Goal: Task Accomplishment & Management: Complete application form

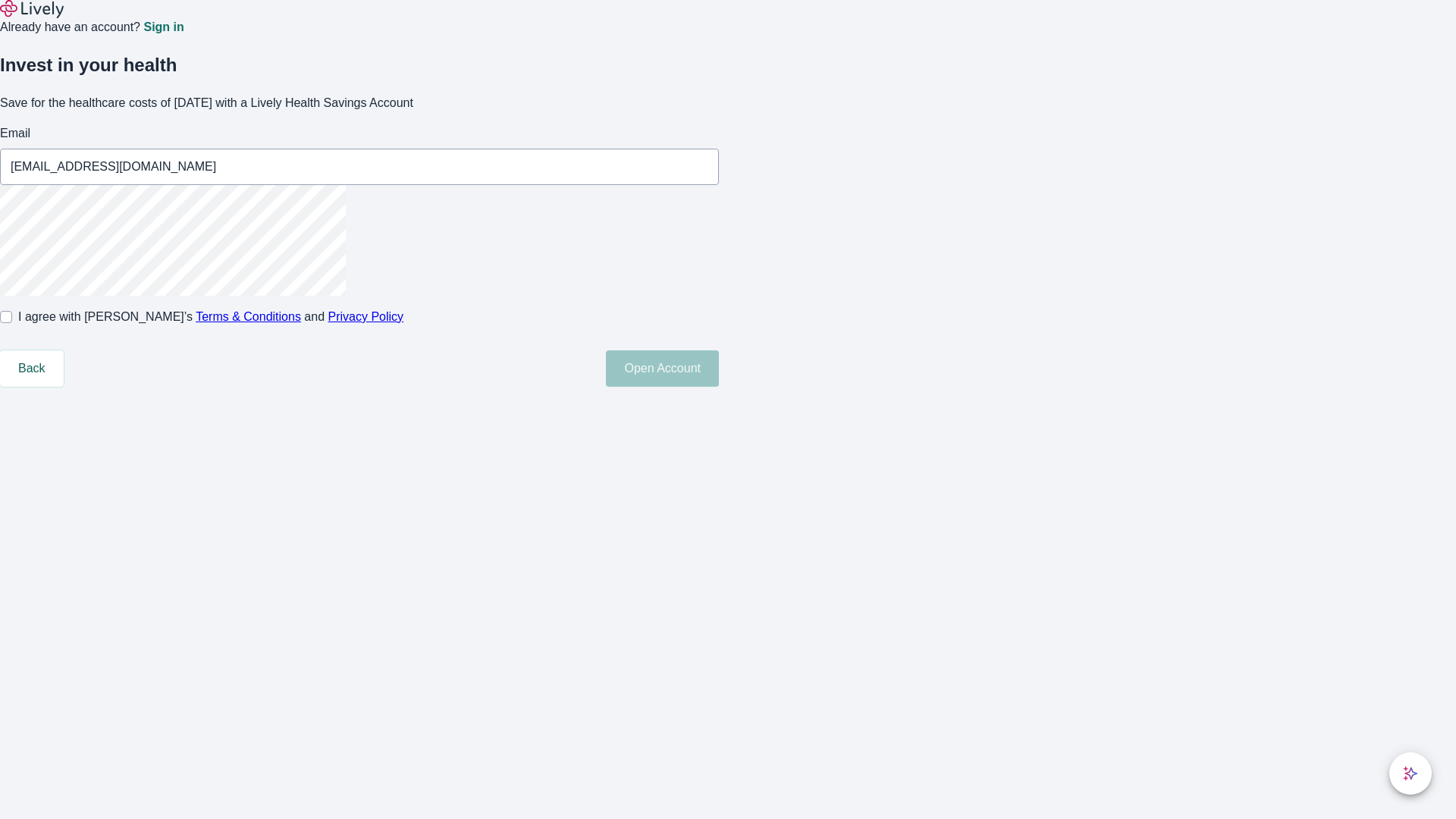
click at [12, 323] on input "I agree with Lively’s Terms & Conditions and Privacy Policy" at bounding box center [6, 316] width 12 height 12
checkbox input "true"
click at [719, 386] on button "Open Account" at bounding box center [662, 368] width 113 height 36
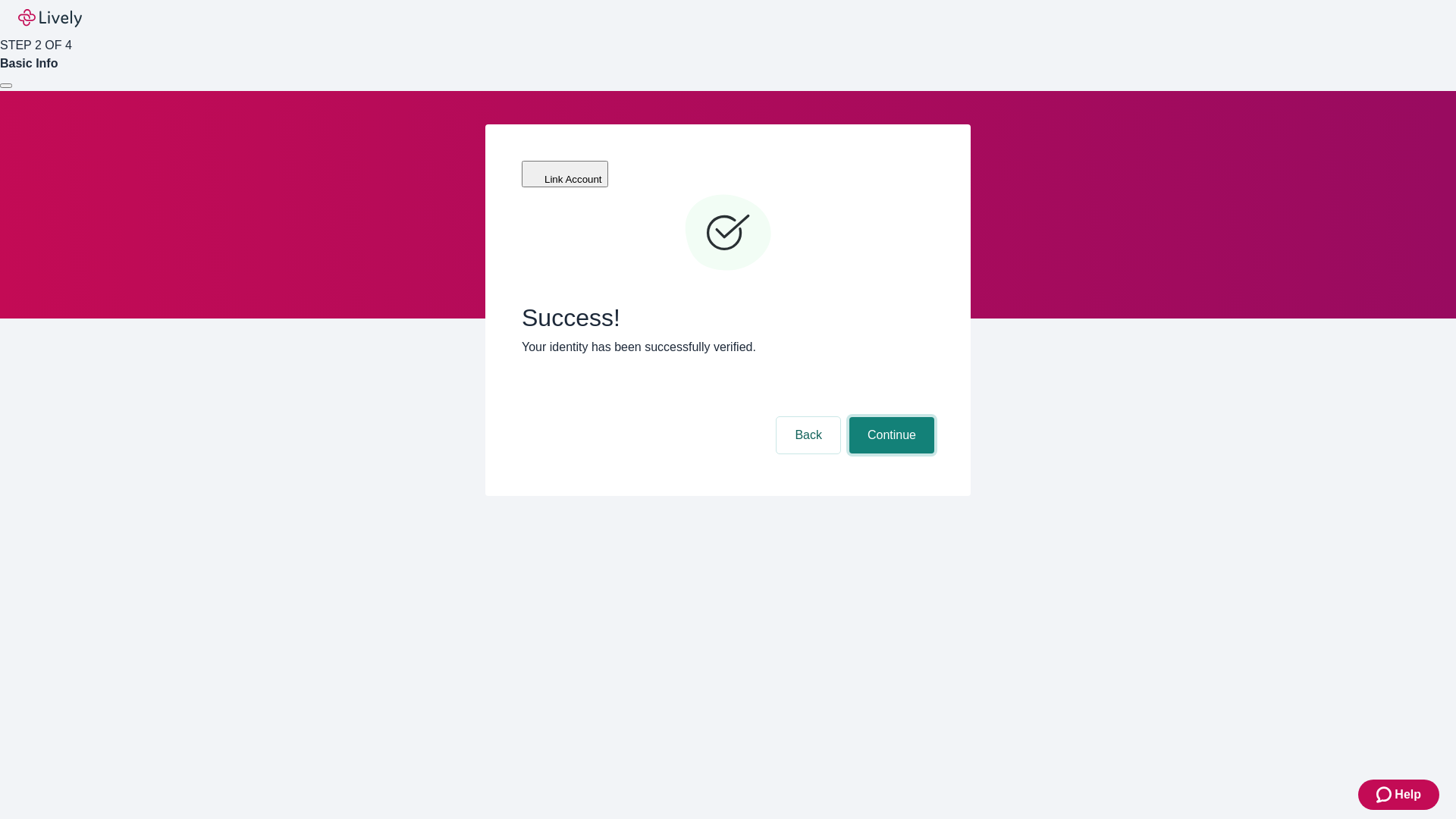
click at [890, 417] on button "Continue" at bounding box center [891, 435] width 85 height 36
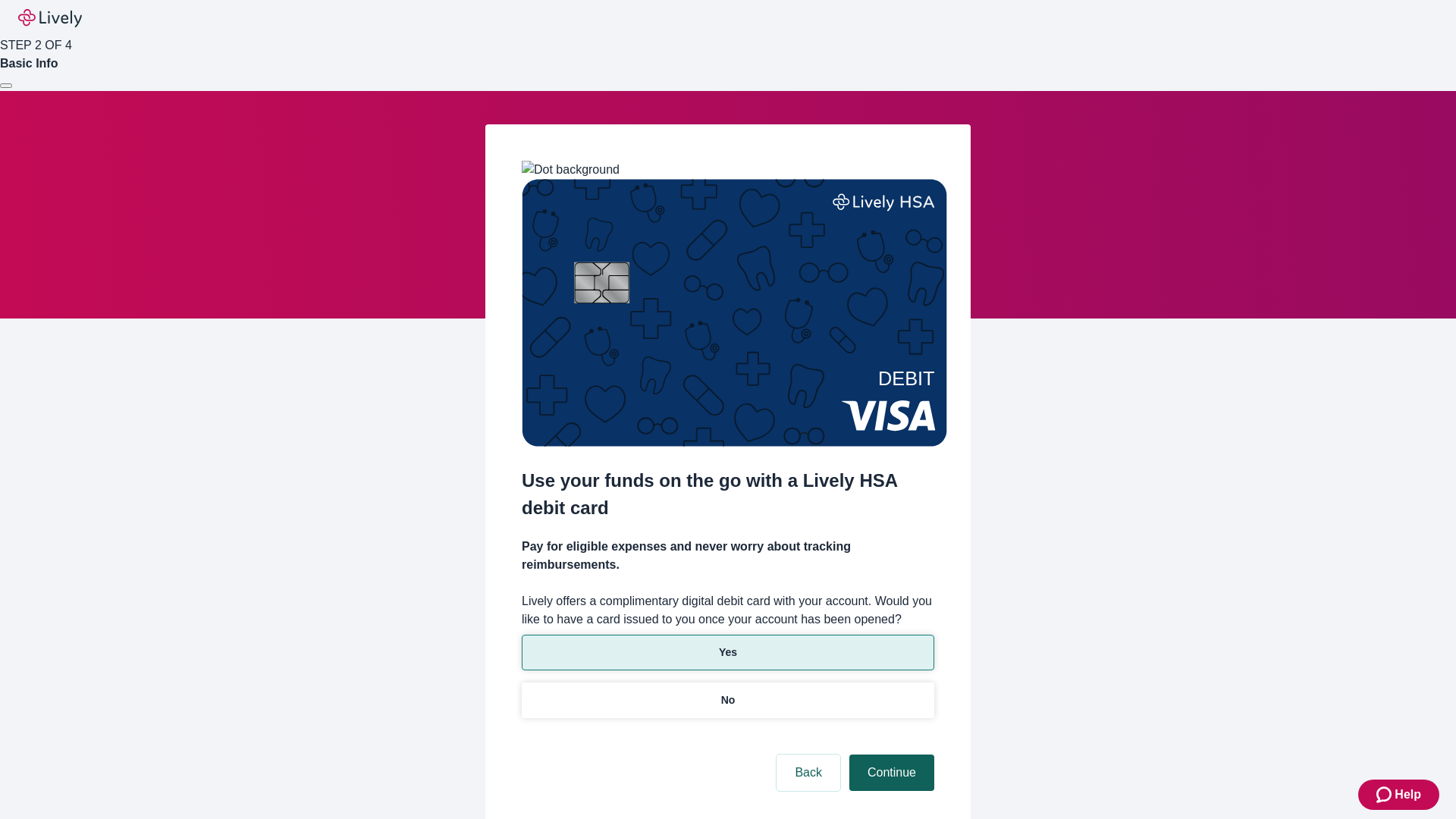
click at [727, 644] on p "Yes" at bounding box center [728, 651] width 19 height 16
click at [890, 755] on button "Continue" at bounding box center [891, 772] width 85 height 36
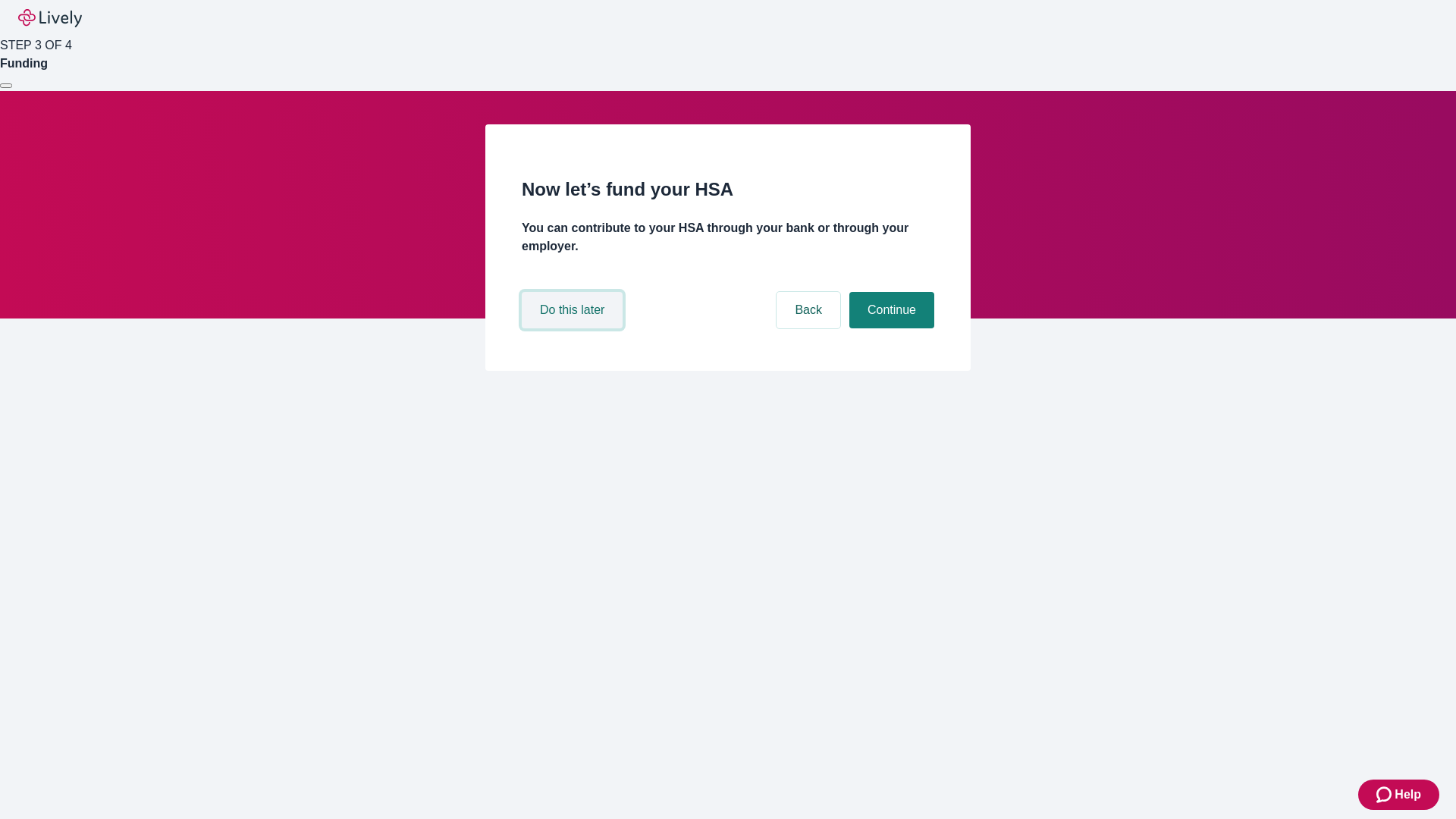
click at [574, 329] on button "Do this later" at bounding box center [572, 310] width 101 height 36
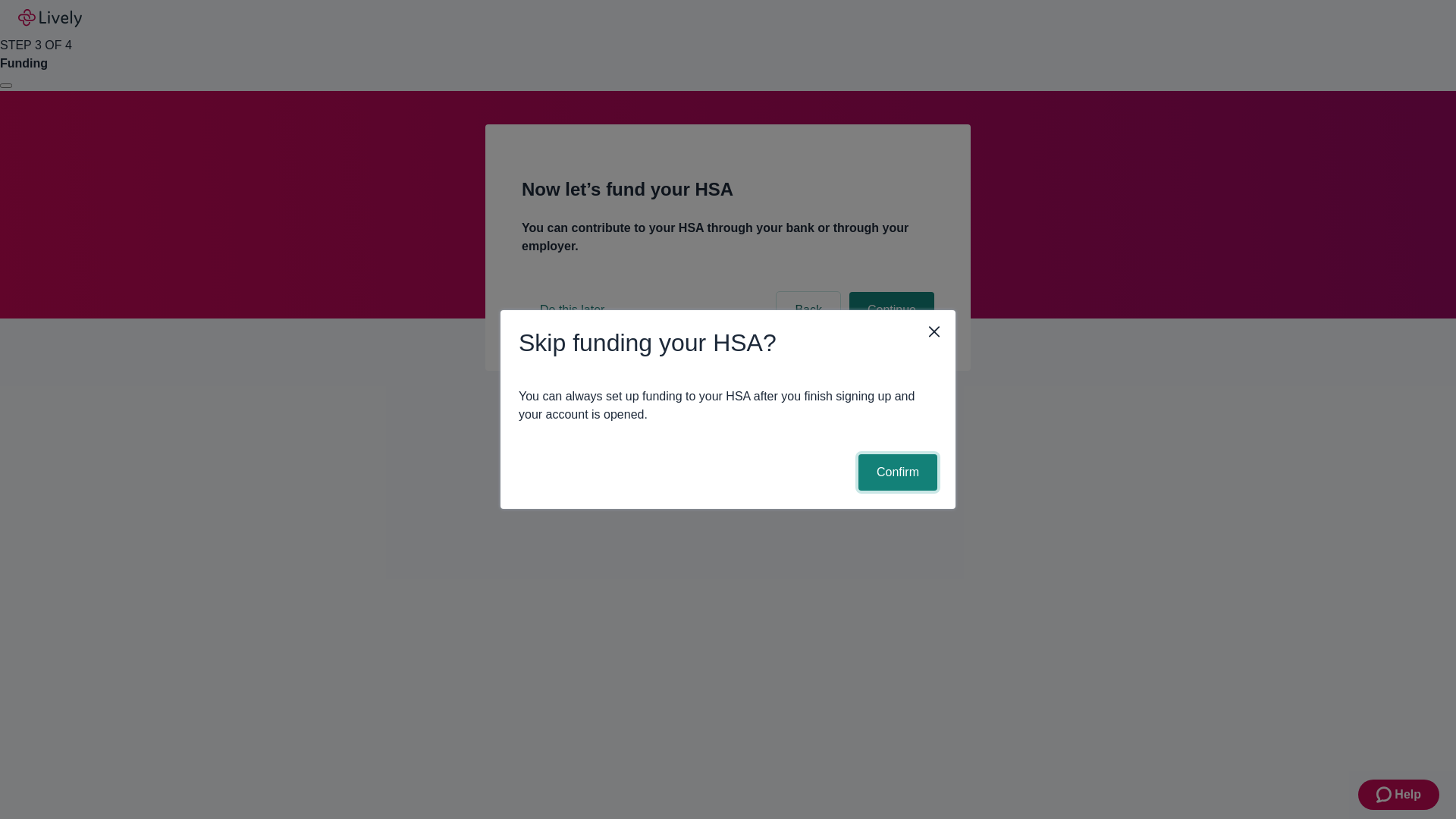
click at [896, 473] on button "Confirm" at bounding box center [897, 472] width 79 height 36
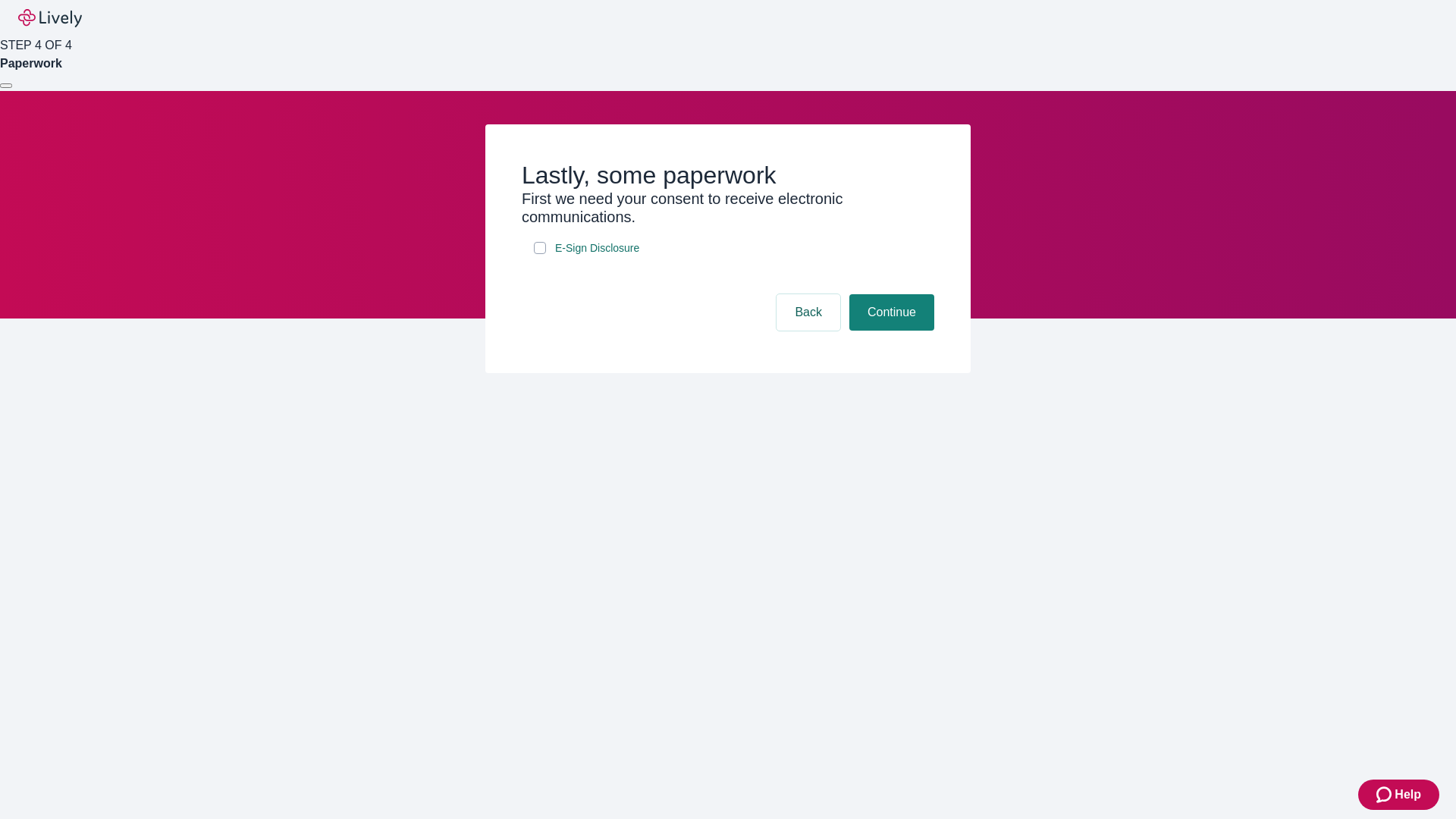
click at [540, 254] on input "E-Sign Disclosure" at bounding box center [540, 248] width 12 height 12
checkbox input "true"
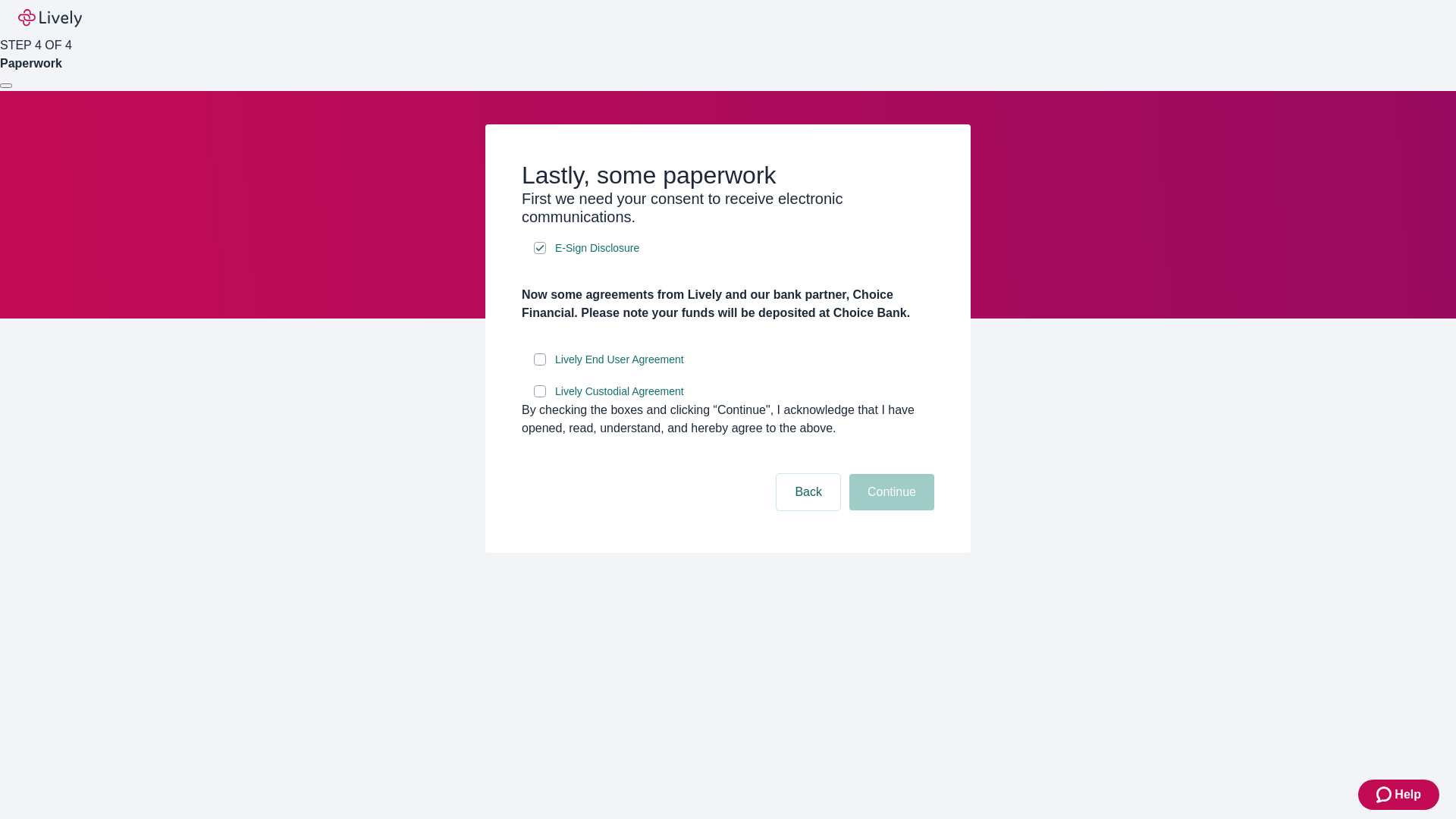
click at [540, 366] on input "Lively End User Agreement" at bounding box center [540, 359] width 12 height 12
checkbox input "true"
click at [540, 397] on input "Lively Custodial Agreement" at bounding box center [540, 391] width 12 height 12
checkbox input "true"
click at [890, 510] on button "Continue" at bounding box center [891, 491] width 85 height 36
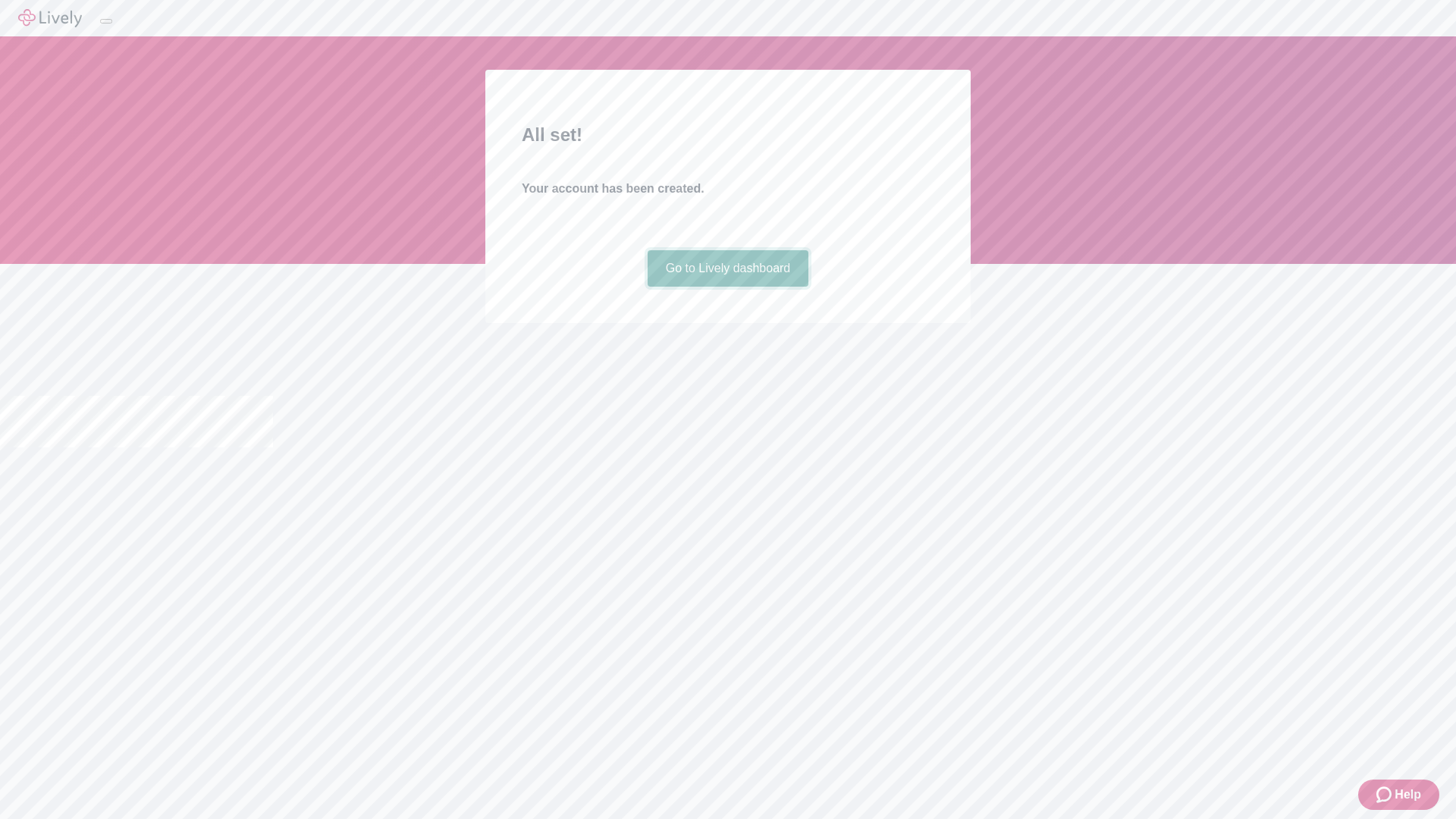
click at [727, 287] on link "Go to Lively dashboard" at bounding box center [729, 268] width 162 height 36
